Goal: Find specific page/section: Find specific page/section

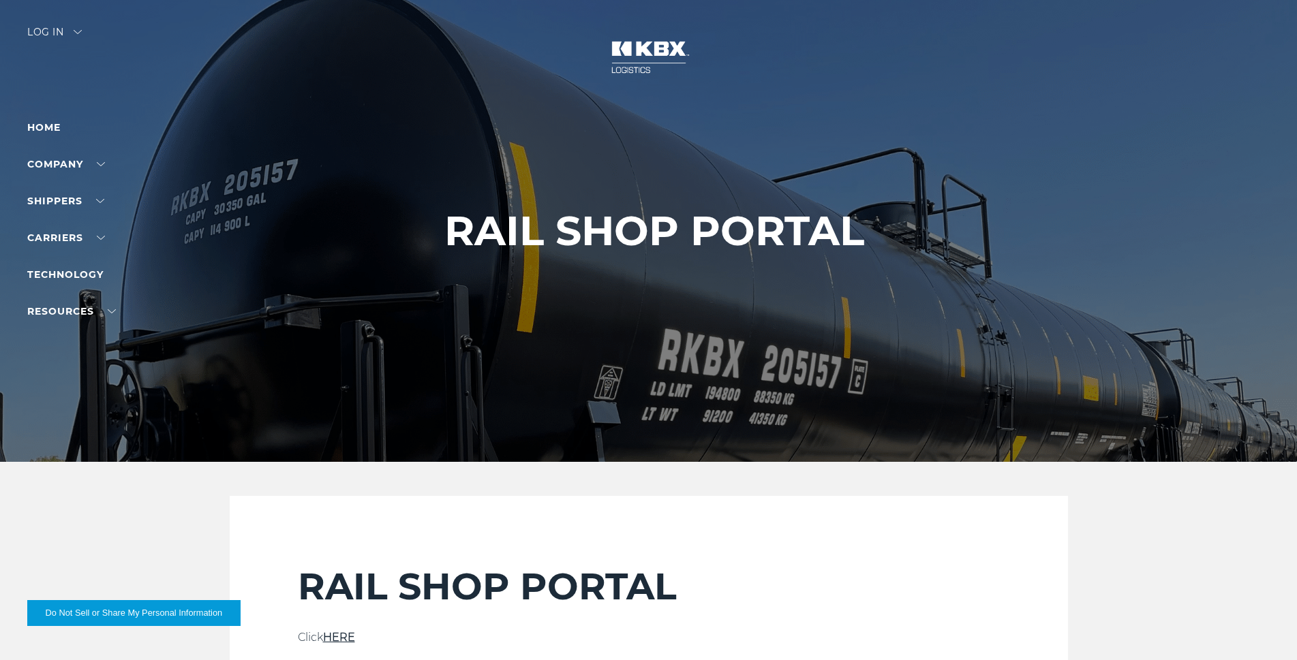
click at [80, 40] on div "Log in" at bounding box center [54, 37] width 55 height 20
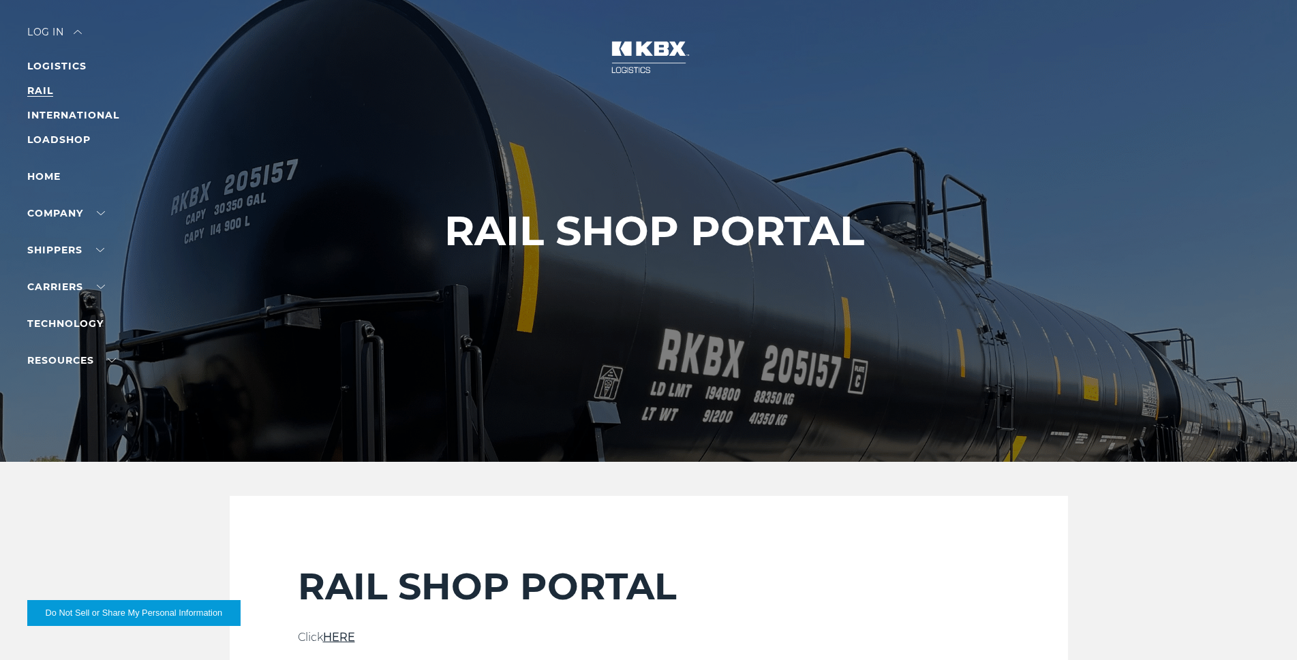
click at [46, 87] on link "RAIL" at bounding box center [40, 90] width 26 height 12
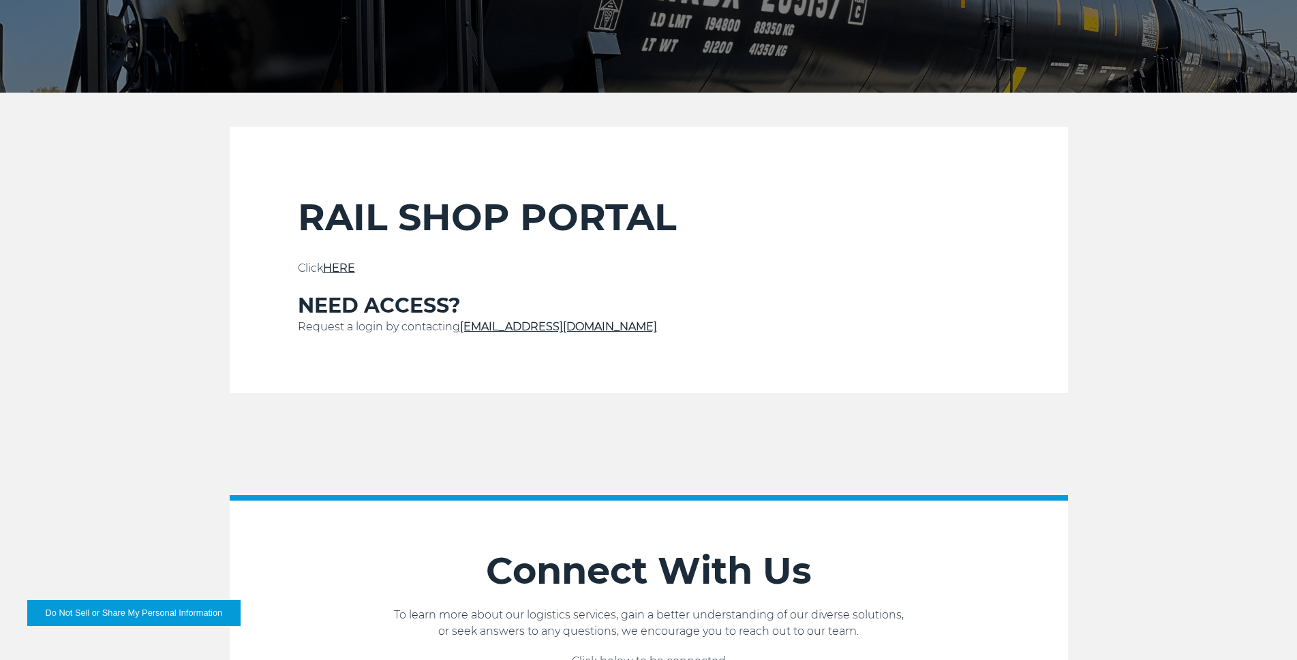
scroll to position [409, 0]
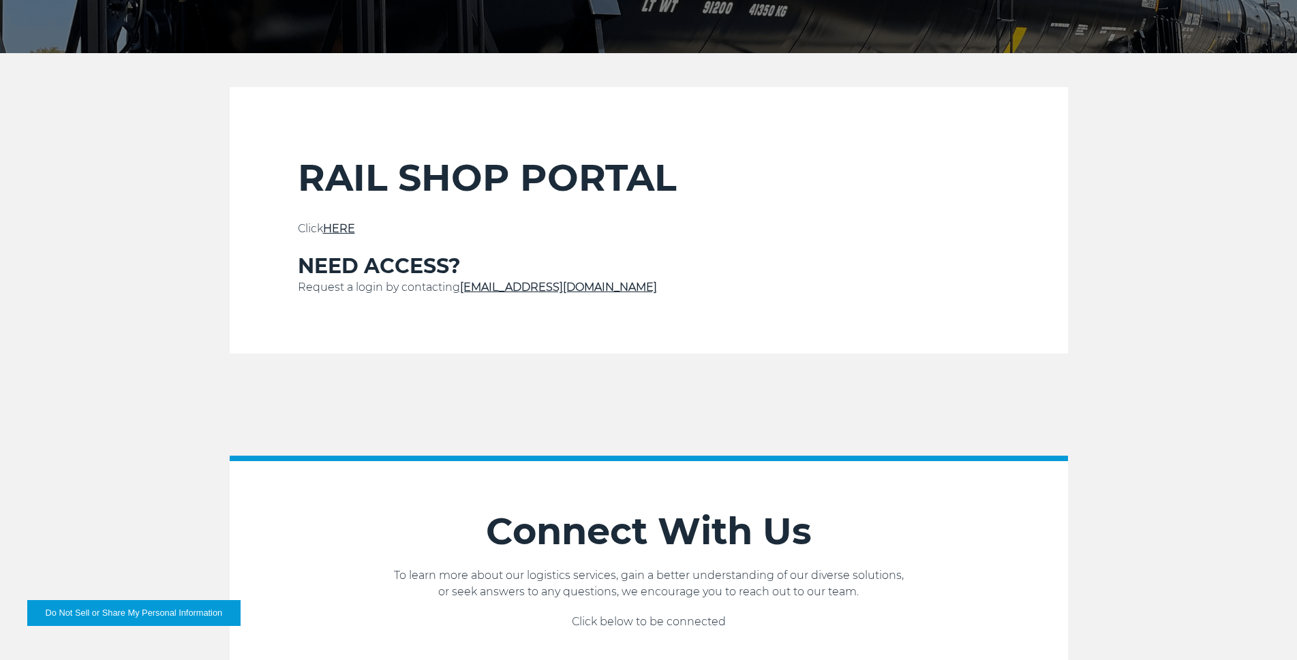
click at [344, 231] on link "HERE" at bounding box center [339, 228] width 32 height 13
